Goal: Navigation & Orientation: Find specific page/section

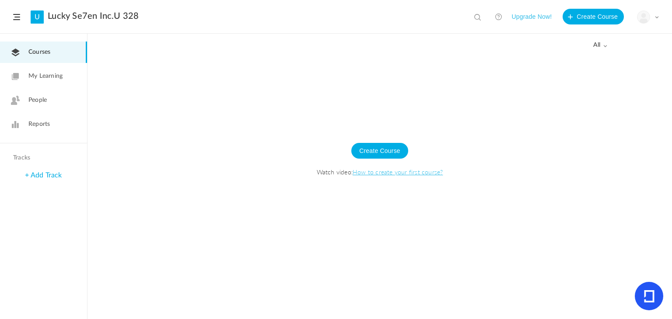
click at [29, 51] on span "Courses" at bounding box center [39, 52] width 22 height 9
click at [56, 79] on span "My Learning" at bounding box center [45, 76] width 34 height 9
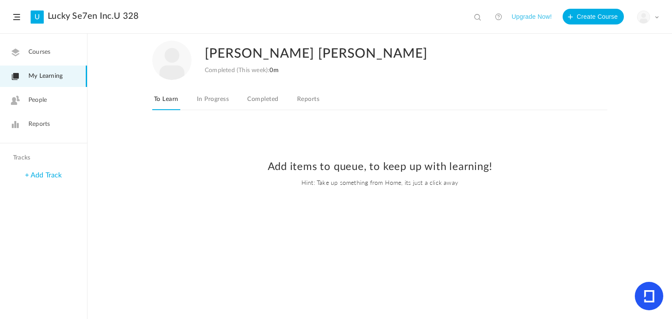
click at [54, 95] on link "People" at bounding box center [43, 100] width 87 height 21
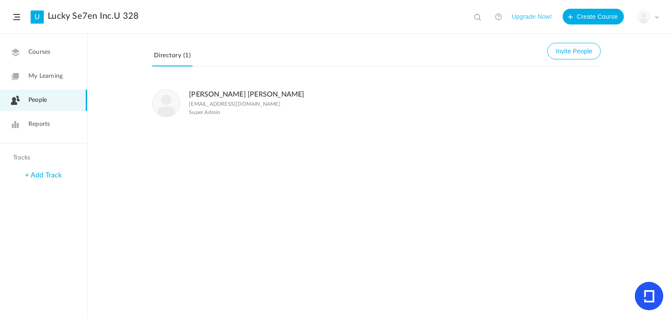
click at [49, 127] on span "Reports" at bounding box center [38, 124] width 21 height 9
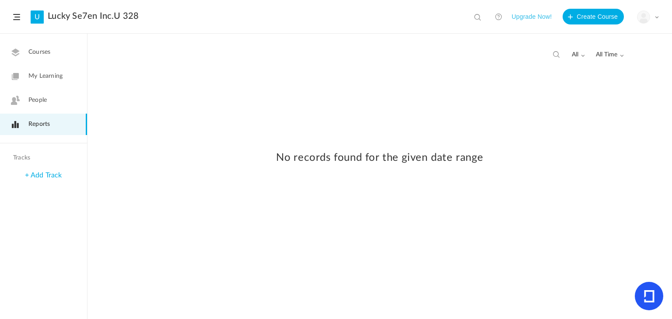
click at [34, 51] on span "Courses" at bounding box center [39, 52] width 22 height 9
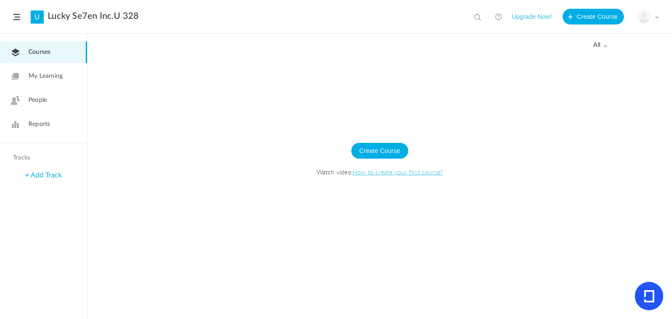
click at [14, 23] on header "U Lucky Se7en Inc.U 328 View all No results Upgrade Now! Create Course My Profi…" at bounding box center [336, 17] width 672 height 34
click at [15, 20] on header "U Lucky Se7en Inc.U 328 View all No results Upgrade Now! Create Course My Profi…" at bounding box center [336, 17] width 672 height 34
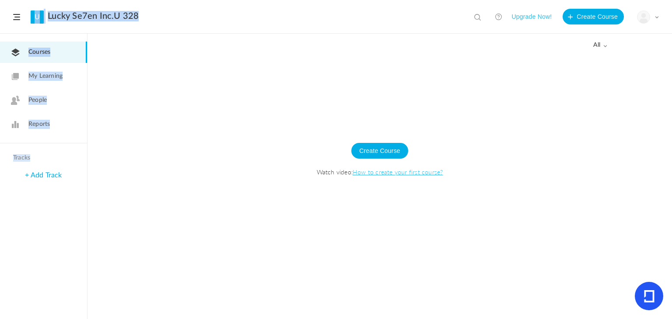
drag, startPoint x: 15, startPoint y: 20, endPoint x: 49, endPoint y: 154, distance: 138.2
click at [49, 154] on section "U Lucky Se7en Inc.U 328 View all No results Upgrade Now! Create Course My Profi…" at bounding box center [336, 159] width 672 height 319
click at [49, 154] on h4 "Tracks" at bounding box center [42, 157] width 59 height 7
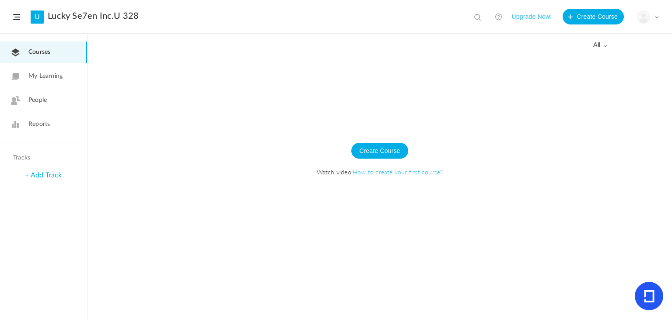
click at [47, 177] on link "+ Add Track" at bounding box center [43, 175] width 37 height 7
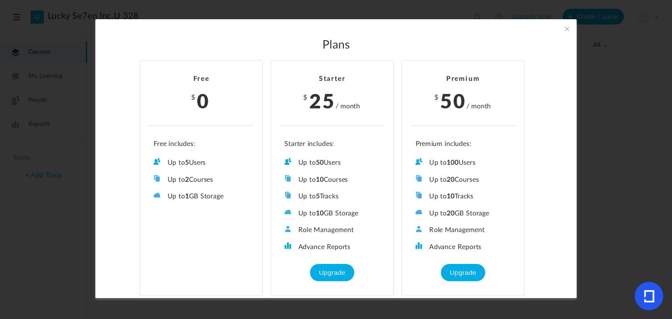
click at [568, 31] on span at bounding box center [567, 29] width 10 height 10
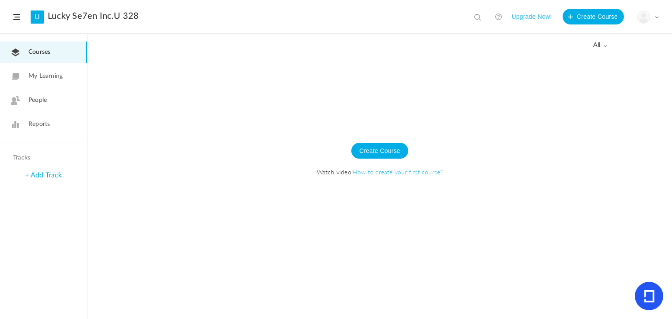
click at [597, 43] on span "all" at bounding box center [600, 45] width 14 height 7
drag, startPoint x: 597, startPoint y: 43, endPoint x: 332, endPoint y: 125, distance: 277.0
click at [332, 125] on div "All all All Drafts" at bounding box center [380, 176] width 585 height 285
click at [17, 20] on span at bounding box center [16, 17] width 7 height 6
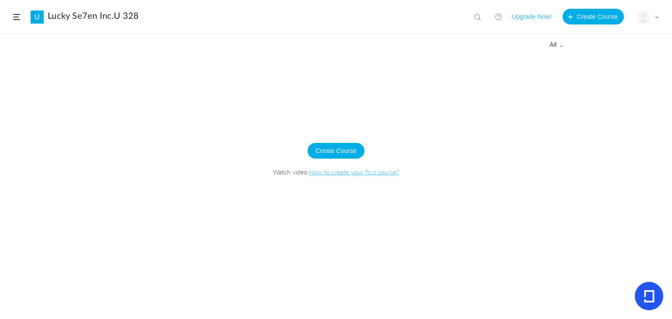
click at [16, 14] on span at bounding box center [16, 17] width 7 height 6
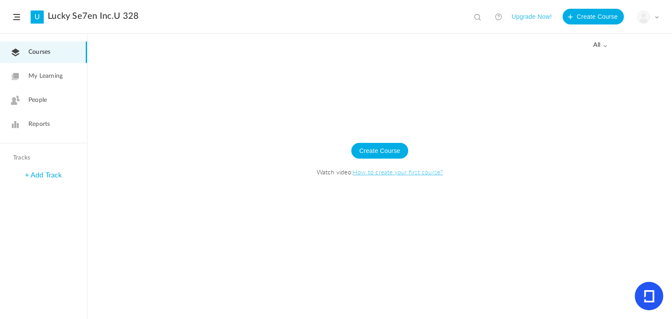
click at [40, 82] on link "My Learning" at bounding box center [43, 76] width 87 height 21
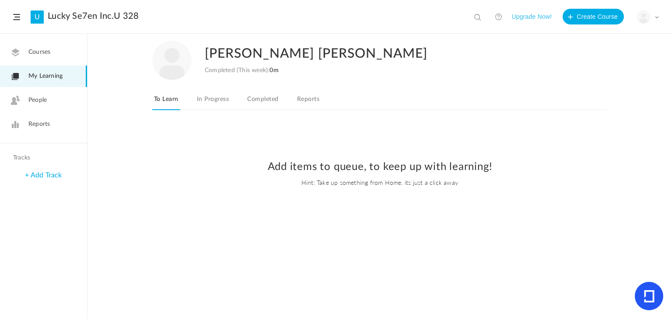
click at [205, 100] on link "In Progress" at bounding box center [212, 102] width 35 height 17
click at [44, 94] on link "People" at bounding box center [43, 100] width 87 height 21
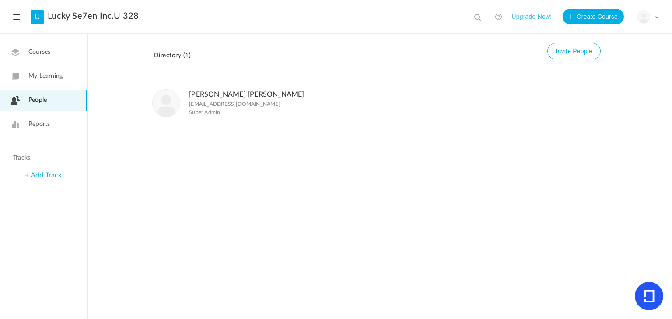
click at [173, 104] on img at bounding box center [166, 103] width 27 height 27
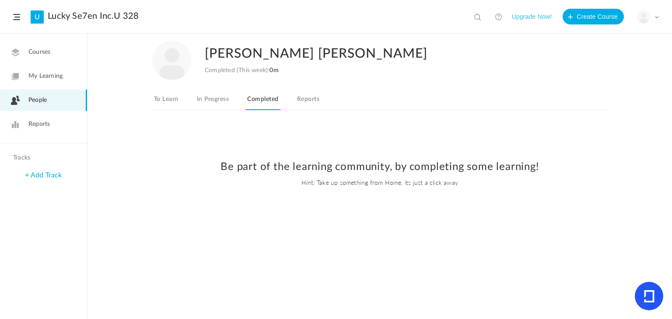
click at [215, 102] on link "In Progress" at bounding box center [212, 102] width 35 height 17
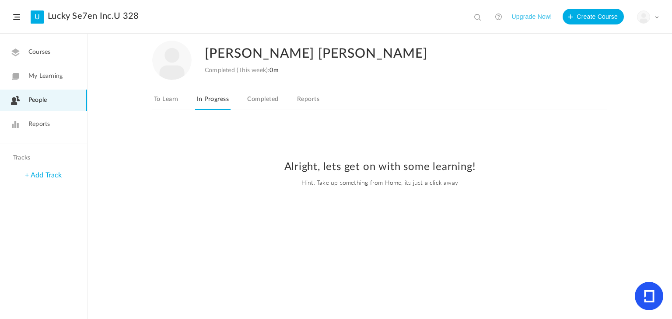
click at [161, 99] on link "To Learn" at bounding box center [166, 102] width 28 height 17
click at [44, 182] on div "+ Add Track" at bounding box center [43, 175] width 87 height 19
click at [50, 172] on div "+ Add Track" at bounding box center [43, 175] width 87 height 19
click at [43, 178] on link "+ Add Track" at bounding box center [43, 175] width 37 height 7
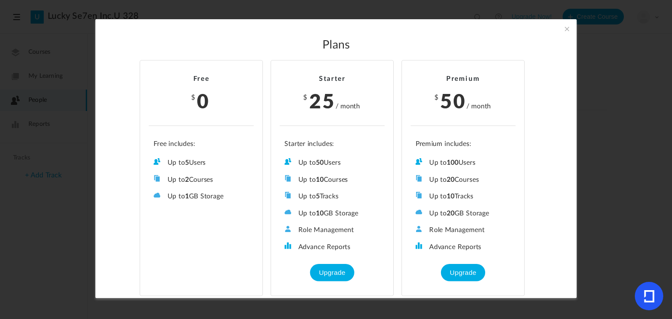
click at [562, 28] on span at bounding box center [567, 29] width 10 height 10
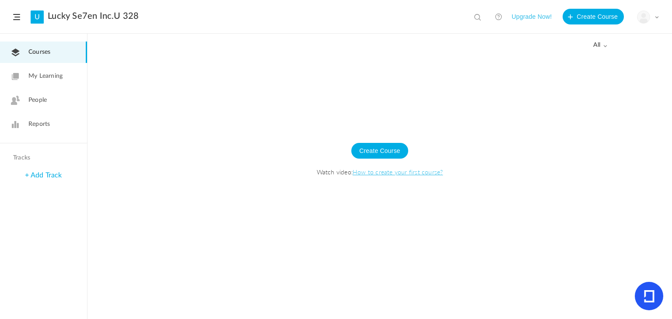
click at [409, 156] on div "Create Course Watch video: How to create your first course?" at bounding box center [379, 164] width 567 height 77
click at [642, 16] on img at bounding box center [644, 17] width 12 height 12
click at [595, 88] on link "Logout" at bounding box center [617, 87] width 82 height 16
